Goal: Information Seeking & Learning: Learn about a topic

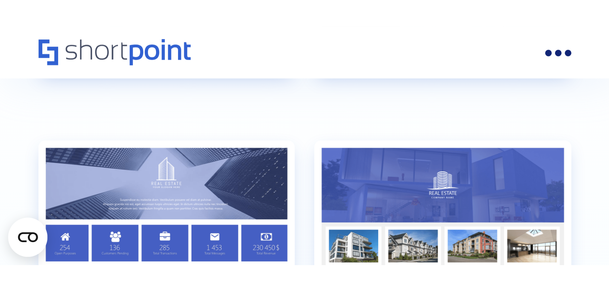
scroll to position [1727, 0]
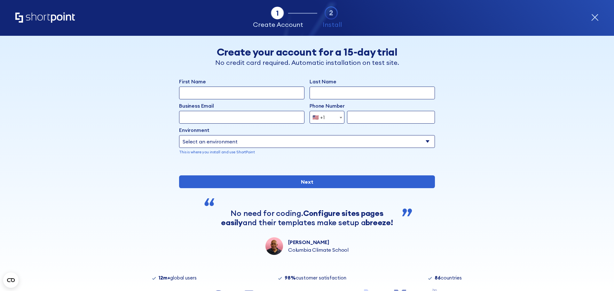
click at [554, 167] on div "Tab 1 Tab 2 Tab 3 Tab 4 Tell us more about you New customer Existing customer B…" at bounding box center [307, 164] width 614 height 256
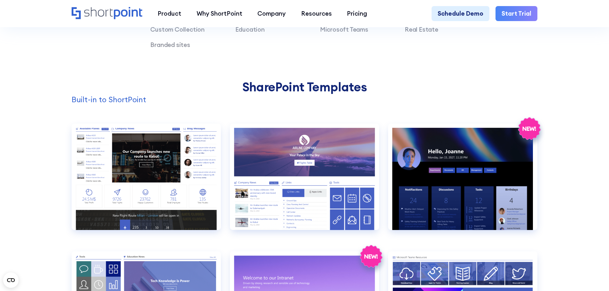
scroll to position [735, 0]
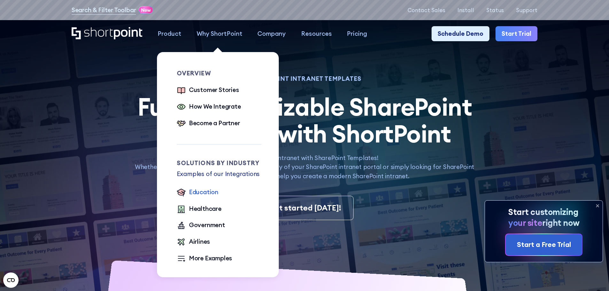
click at [202, 195] on div "Education" at bounding box center [203, 192] width 29 height 9
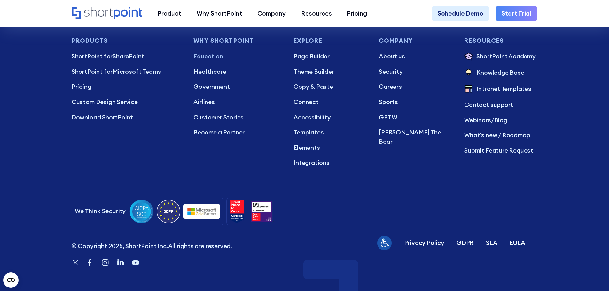
scroll to position [1815, 0]
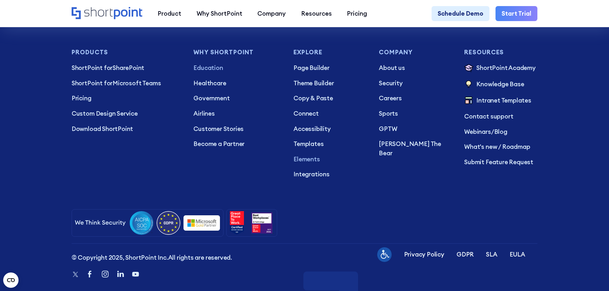
click at [312, 164] on p "Elements" at bounding box center [330, 159] width 73 height 9
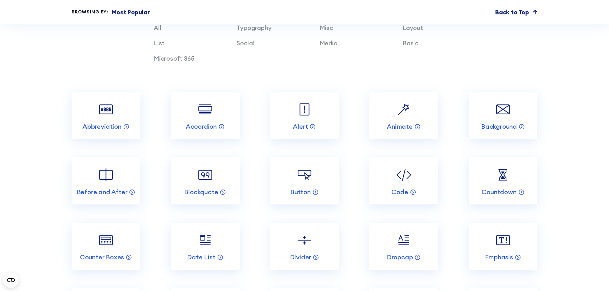
scroll to position [768, 0]
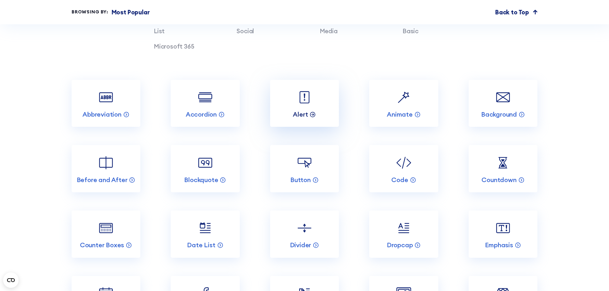
click at [312, 117] on icon at bounding box center [313, 114] width 6 height 6
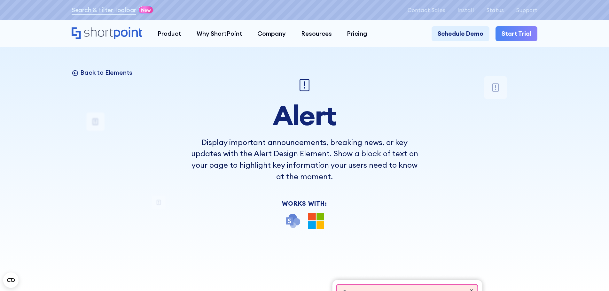
click at [98, 71] on p "Back to Elements" at bounding box center [106, 72] width 52 height 8
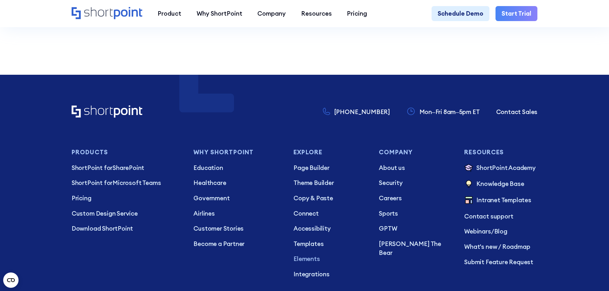
scroll to position [2239, 0]
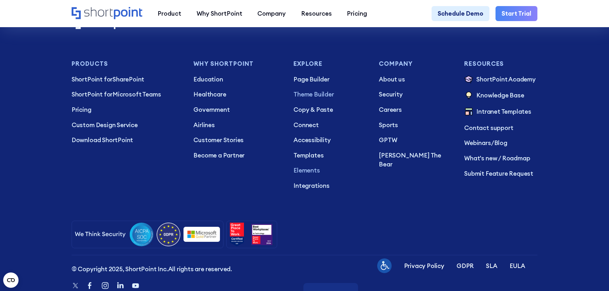
click at [312, 99] on p "Theme Builder" at bounding box center [330, 94] width 73 height 9
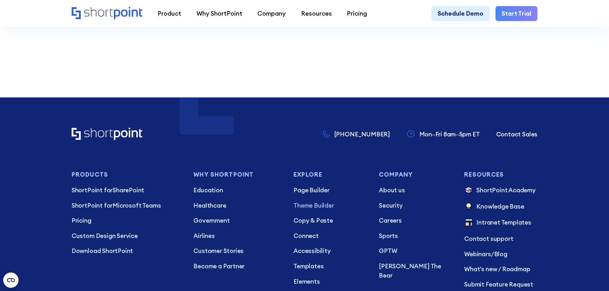
scroll to position [3903, 0]
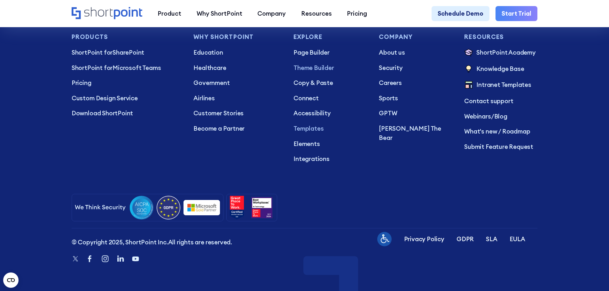
click at [307, 132] on p "Templates" at bounding box center [330, 128] width 73 height 9
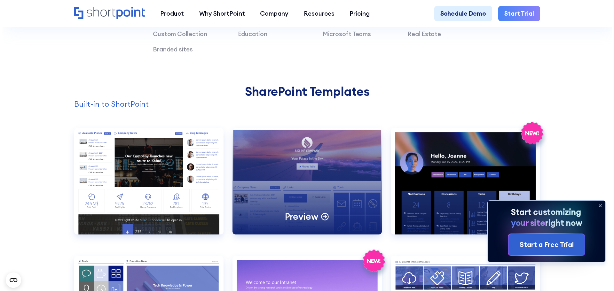
scroll to position [640, 0]
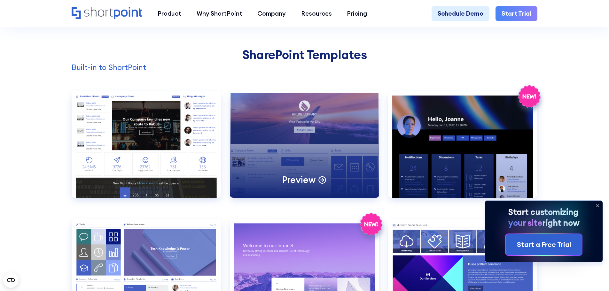
click at [322, 172] on div "Preview" at bounding box center [304, 144] width 149 height 107
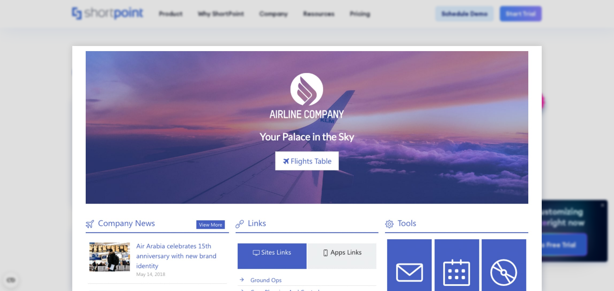
scroll to position [4, 0]
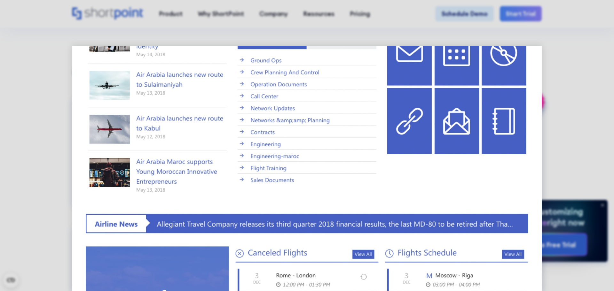
scroll to position [356, 0]
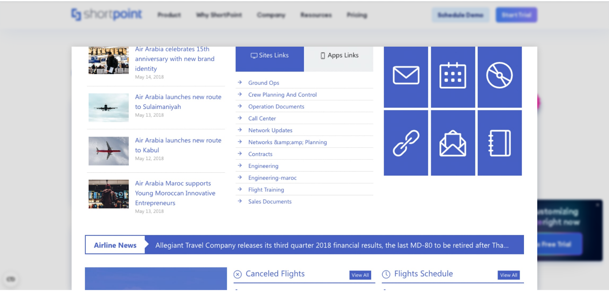
scroll to position [196, 0]
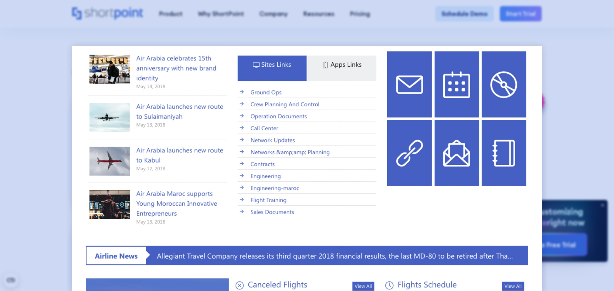
click at [566, 152] on div at bounding box center [307, 145] width 614 height 291
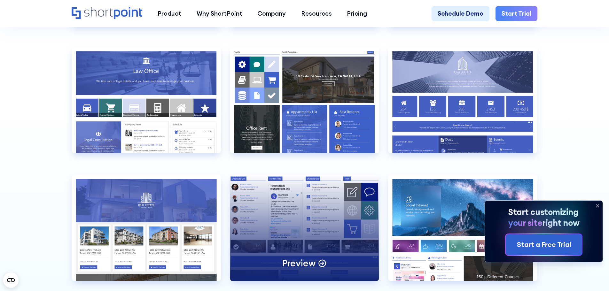
scroll to position [1727, 0]
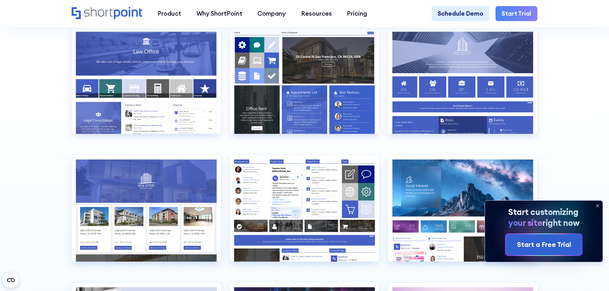
click at [596, 203] on icon at bounding box center [598, 206] width 10 height 10
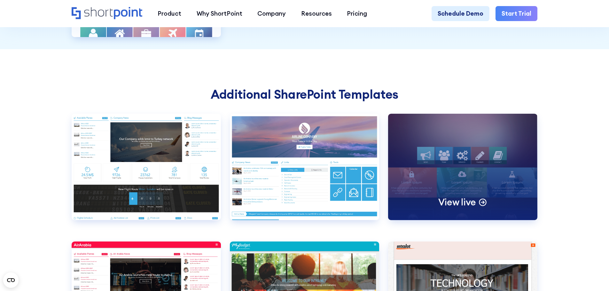
scroll to position [2207, 0]
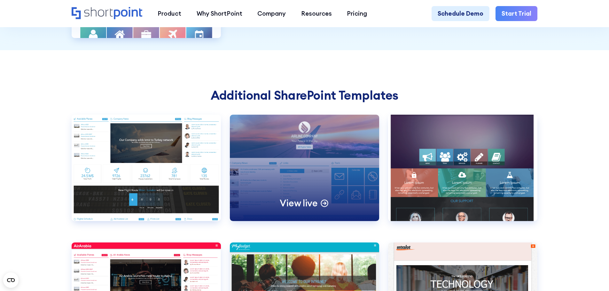
click at [301, 209] on p "View live" at bounding box center [299, 203] width 38 height 12
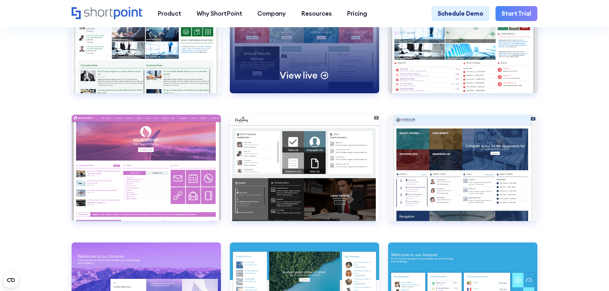
scroll to position [2623, 0]
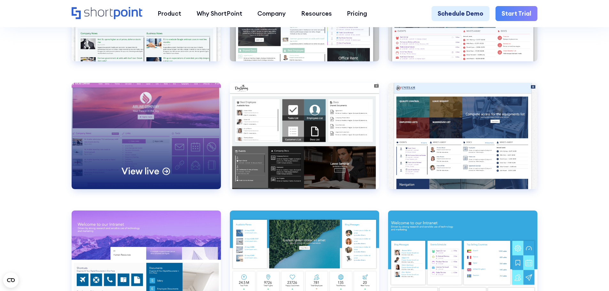
click at [139, 161] on div "View live" at bounding box center [146, 136] width 149 height 107
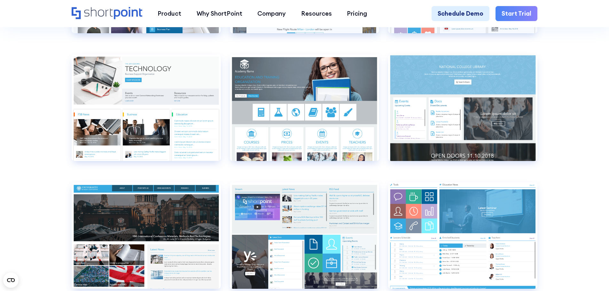
scroll to position [2975, 0]
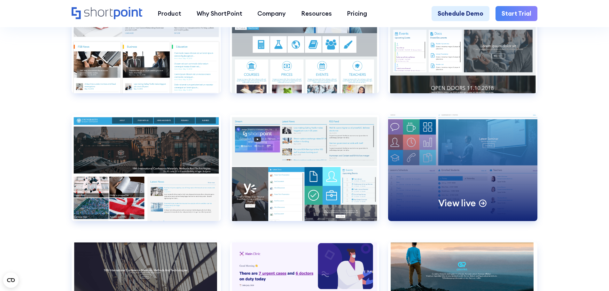
click at [473, 209] on p "View live" at bounding box center [458, 203] width 38 height 12
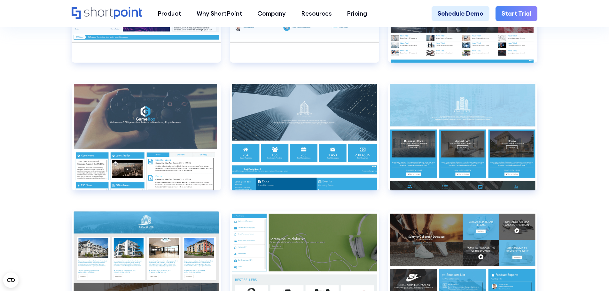
scroll to position [4415, 0]
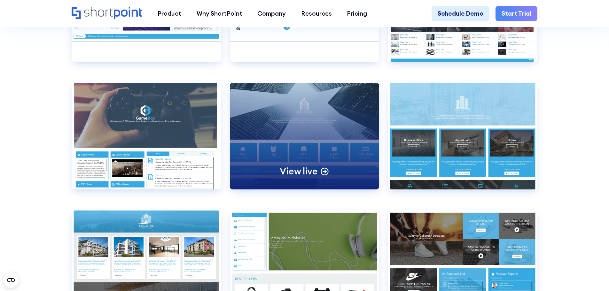
click at [303, 177] on p "View live" at bounding box center [299, 171] width 38 height 12
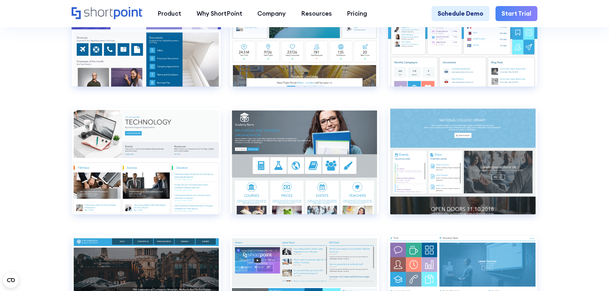
scroll to position [2847, 0]
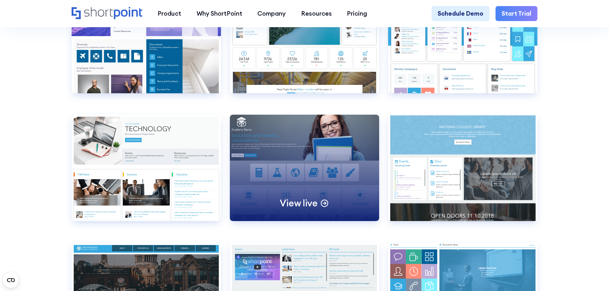
click at [311, 209] on p "View live" at bounding box center [299, 203] width 38 height 12
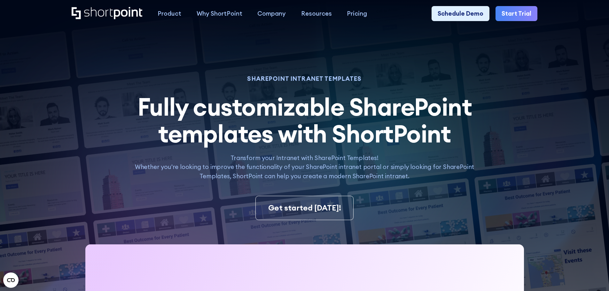
click at [583, 39] on img at bounding box center [290, 200] width 640 height 401
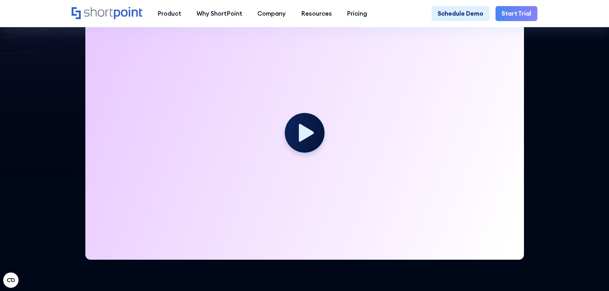
scroll to position [192, 0]
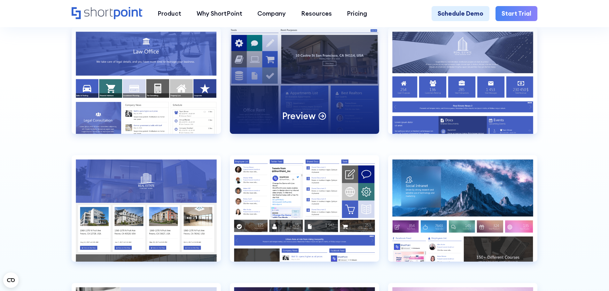
scroll to position [1568, 0]
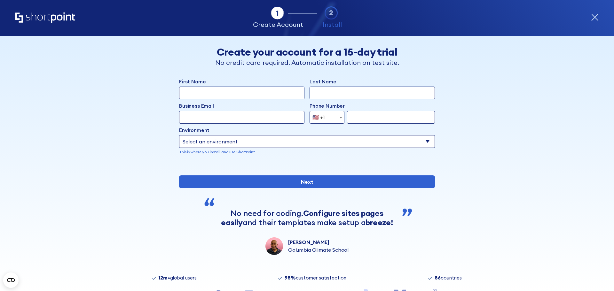
click at [553, 120] on div "Tab 1 Tab 2 Tab 3 Tab 4 Tell us more about you New customer Existing customer B…" at bounding box center [307, 164] width 614 height 256
